Goal: Task Accomplishment & Management: Complete application form

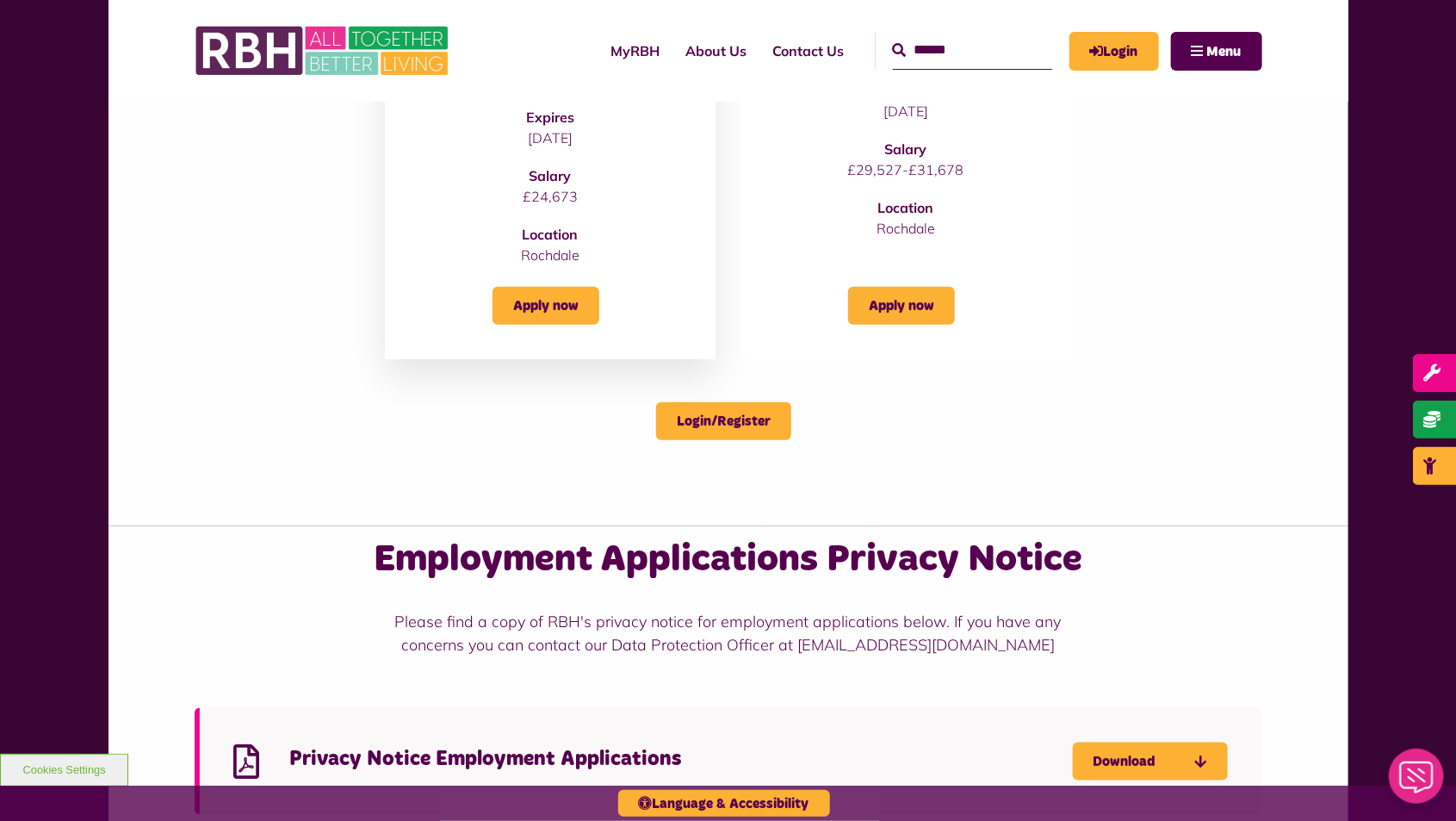
scroll to position [555, 0]
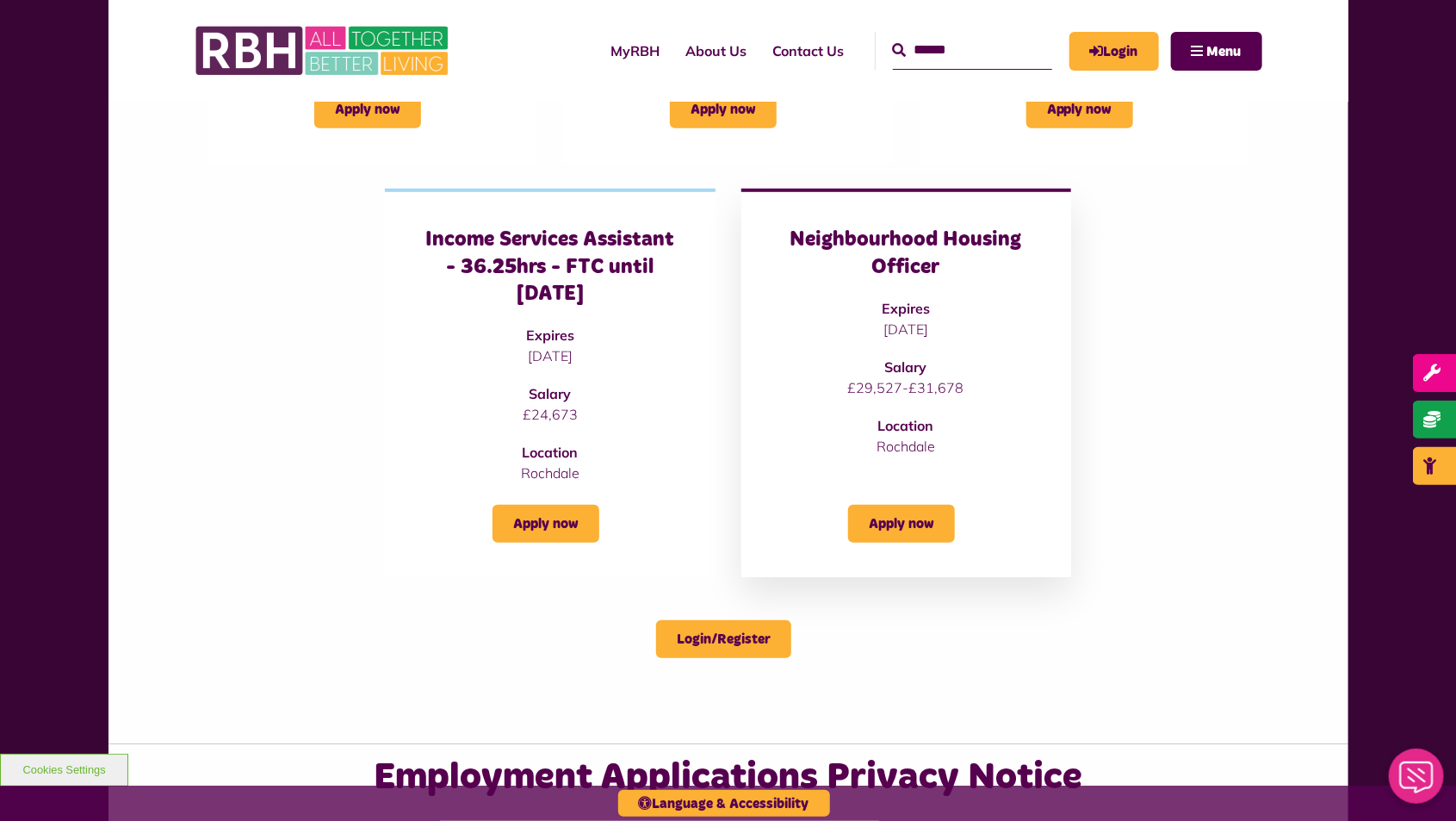
click at [888, 248] on h3 "Neighbourhood Housing Officer" at bounding box center [906, 253] width 261 height 53
click at [931, 248] on h3 "Neighbourhood Housing Officer" at bounding box center [906, 253] width 261 height 53
click at [955, 250] on h3 "Neighbourhood Housing Officer" at bounding box center [906, 253] width 261 height 53
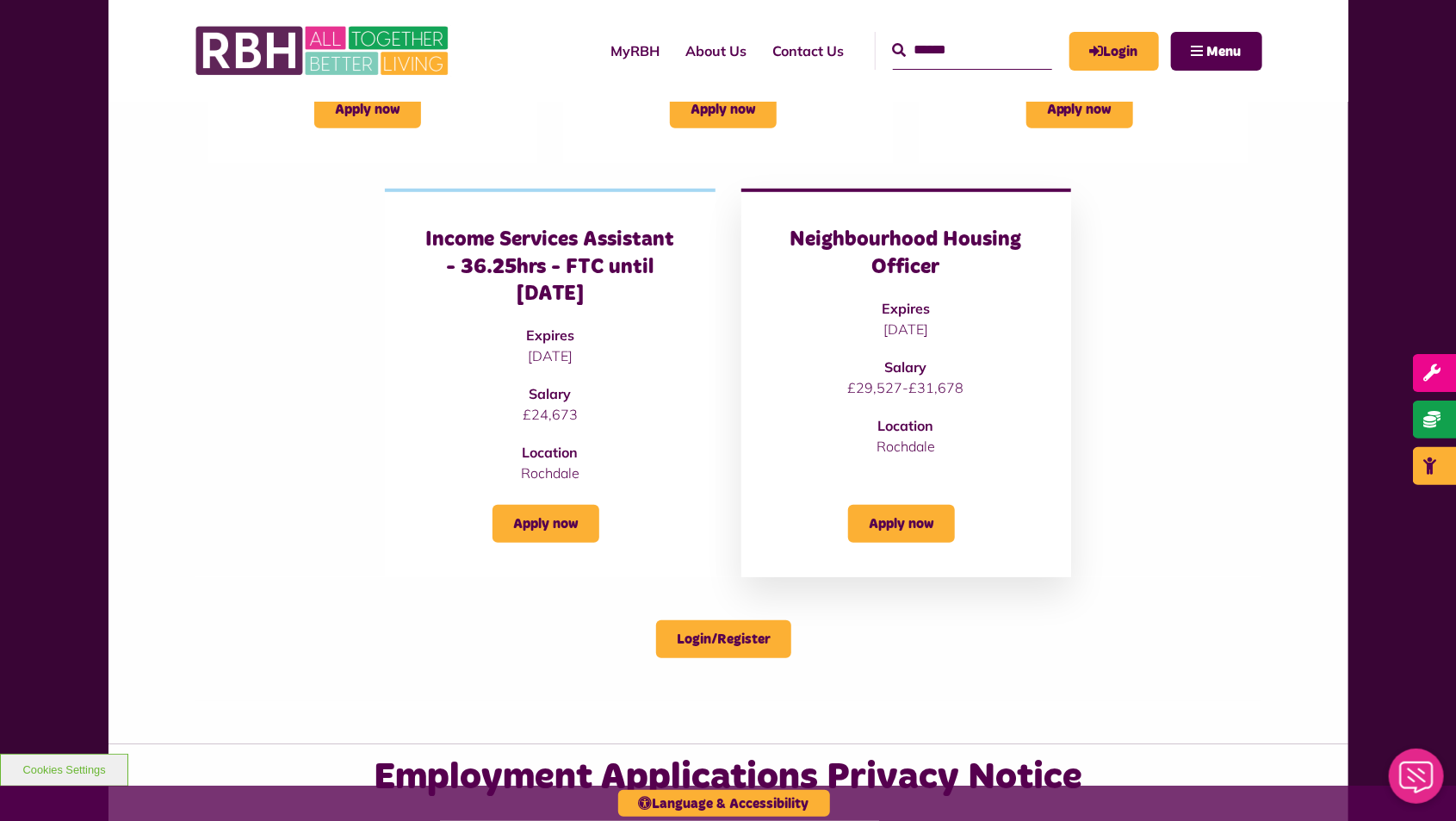
click at [979, 302] on div "Neighbourhood Housing Officer Expires [DATE] Salary £29,527-£31,678 Location [G…" at bounding box center [906, 341] width 261 height 229
click at [1001, 326] on p "[DATE]" at bounding box center [906, 329] width 261 height 21
click at [1001, 325] on p "[DATE]" at bounding box center [906, 329] width 261 height 21
click at [909, 514] on link "Apply now" at bounding box center [901, 523] width 106 height 38
